Goal: Use online tool/utility: Utilize a website feature to perform a specific function

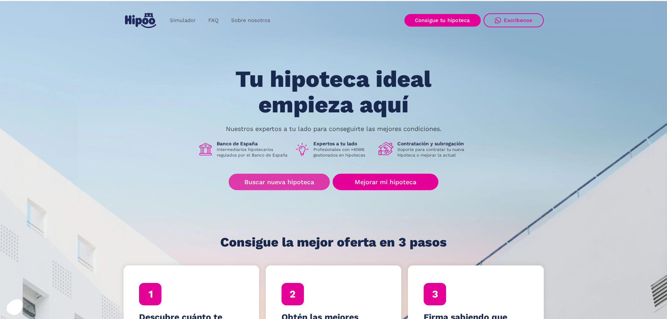
click at [238, 183] on link "Buscar nueva hipoteca" at bounding box center [279, 182] width 101 height 16
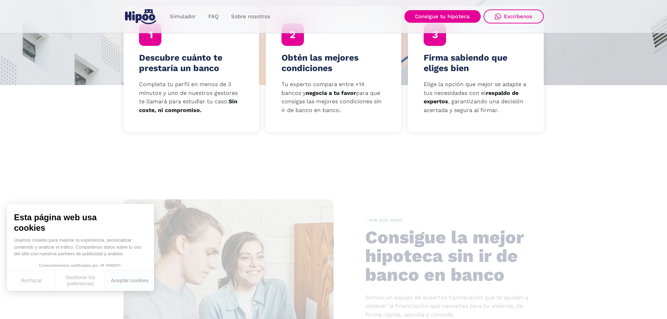
scroll to position [280, 0]
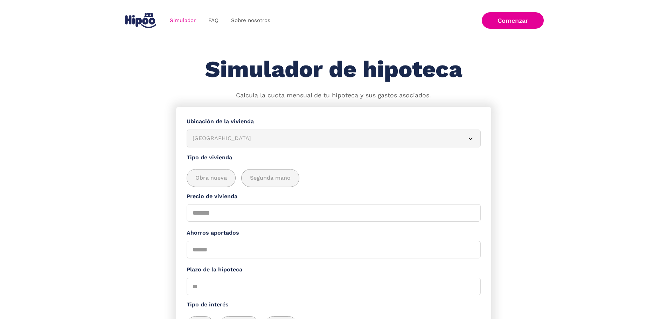
click at [241, 143] on div "Albacete" at bounding box center [326, 138] width 266 height 9
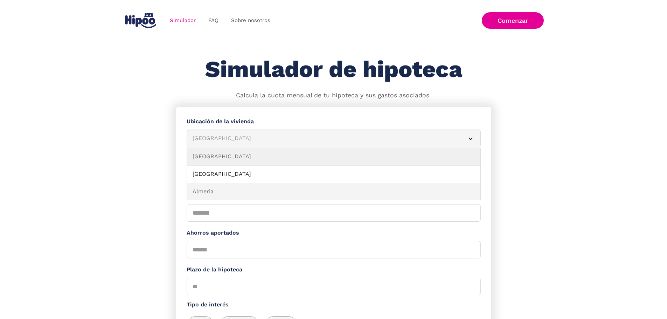
click at [227, 190] on link "Almeria" at bounding box center [334, 192] width 294 height 18
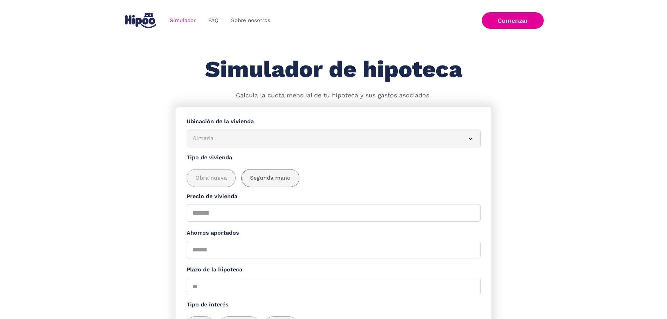
click at [282, 181] on span "Segunda mano" at bounding box center [270, 178] width 41 height 9
click at [255, 219] on input "Precio de vivienda" at bounding box center [334, 213] width 294 height 18
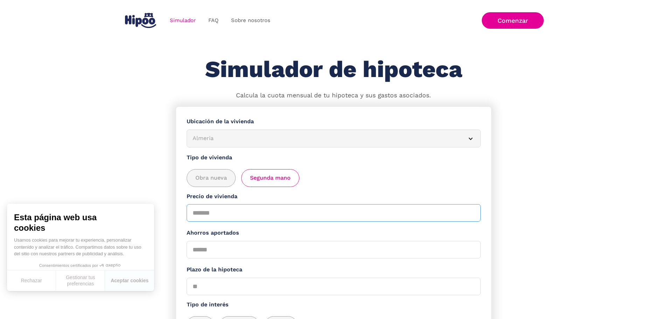
type input "*****"
type input "*"
type input "**"
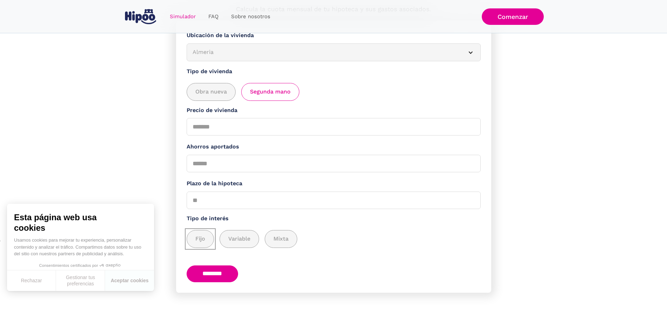
click at [234, 272] on input "********" at bounding box center [213, 274] width 52 height 17
click at [212, 236] on div "add_description_here" at bounding box center [200, 239] width 27 height 17
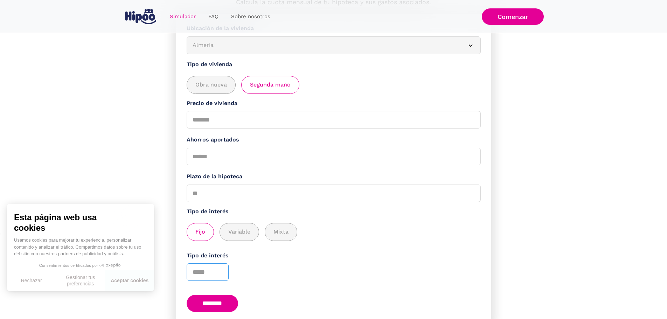
click at [220, 273] on input "Tipo de interés" at bounding box center [208, 272] width 42 height 18
click at [211, 275] on input "Tipo de interés" at bounding box center [208, 272] width 42 height 18
click at [224, 274] on input "*" at bounding box center [208, 272] width 42 height 18
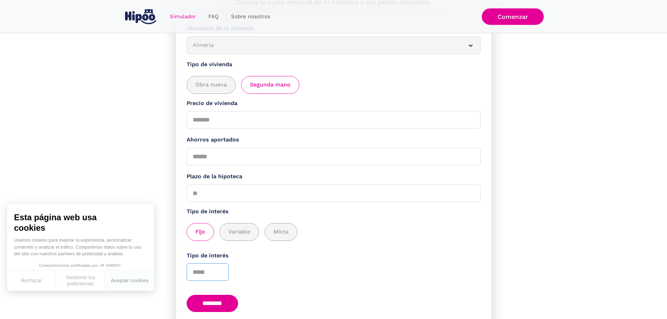
click at [224, 274] on input "*" at bounding box center [208, 272] width 42 height 18
click at [223, 278] on input "*" at bounding box center [208, 272] width 42 height 18
type input "*"
click at [222, 279] on input "*" at bounding box center [208, 272] width 42 height 18
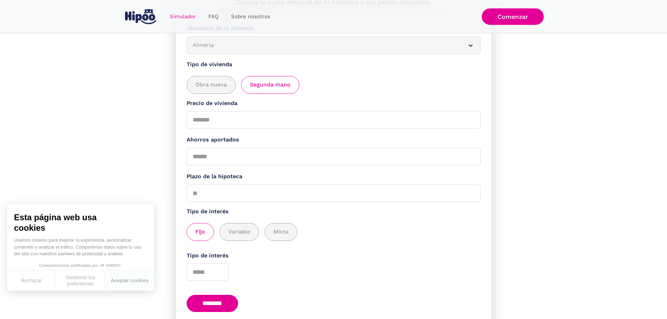
click at [231, 302] on input "********" at bounding box center [213, 303] width 52 height 17
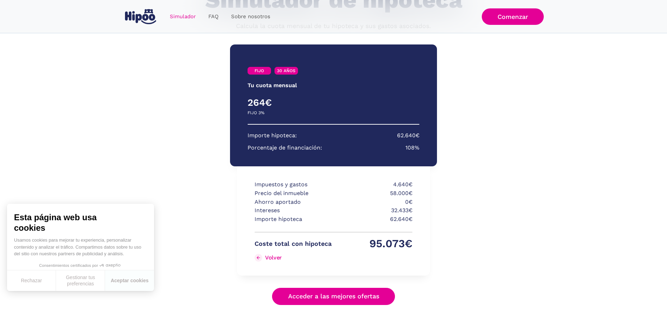
scroll to position [70, 0]
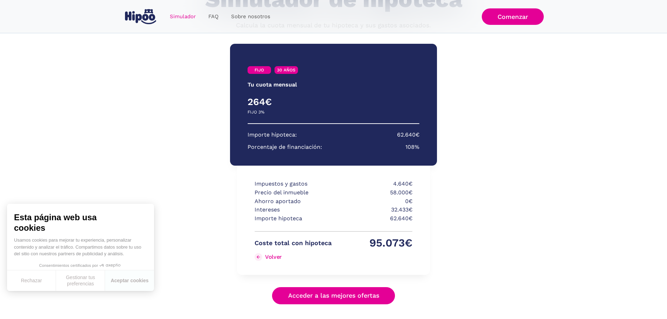
scroll to position [93, 0]
